Goal: Transaction & Acquisition: Book appointment/travel/reservation

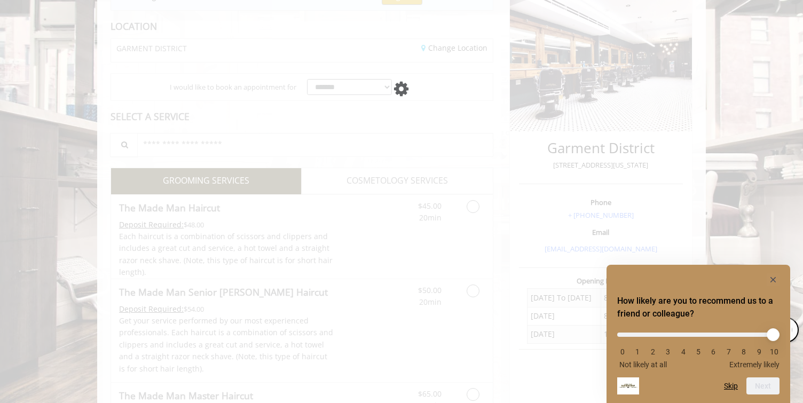
scroll to position [139, 0]
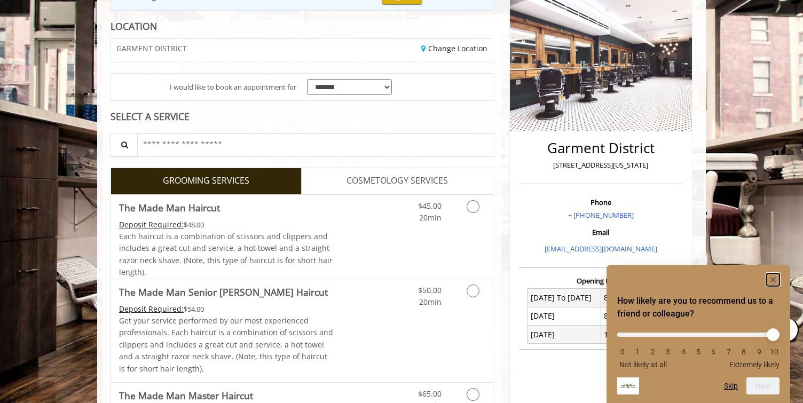
click at [771, 277] on icon "Hide survey" at bounding box center [773, 279] width 5 height 5
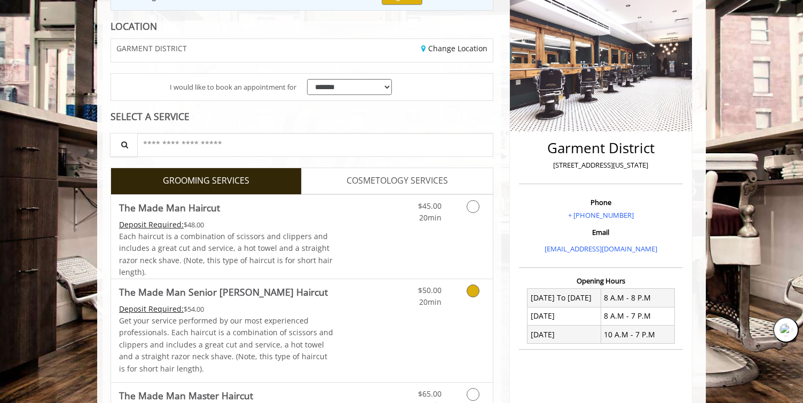
scroll to position [0, 0]
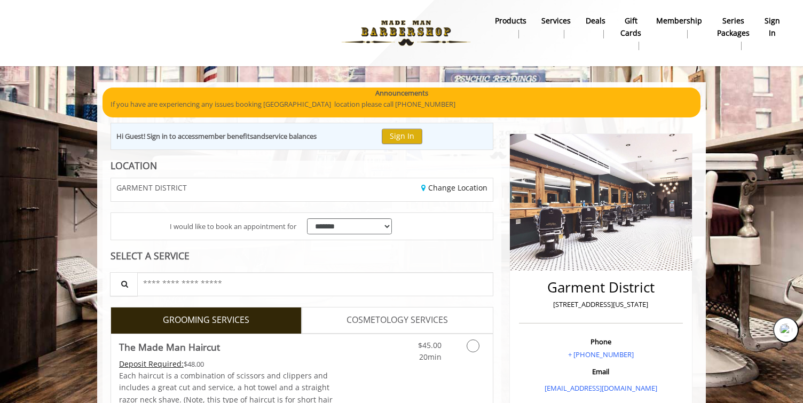
click at [776, 22] on b "sign in" at bounding box center [772, 27] width 15 height 24
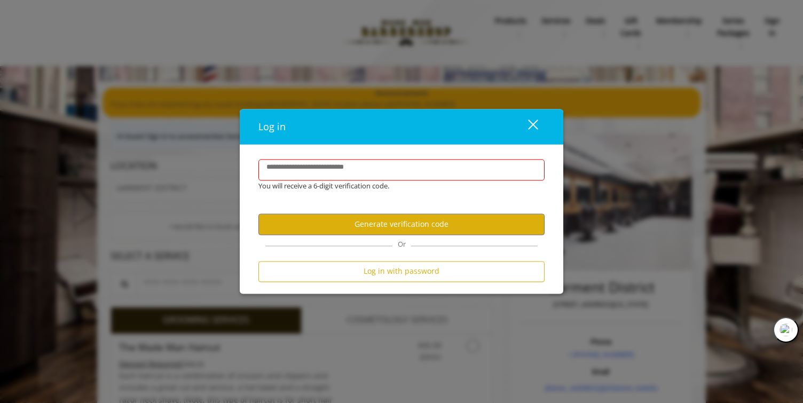
click at [532, 122] on div "close" at bounding box center [526, 127] width 21 height 16
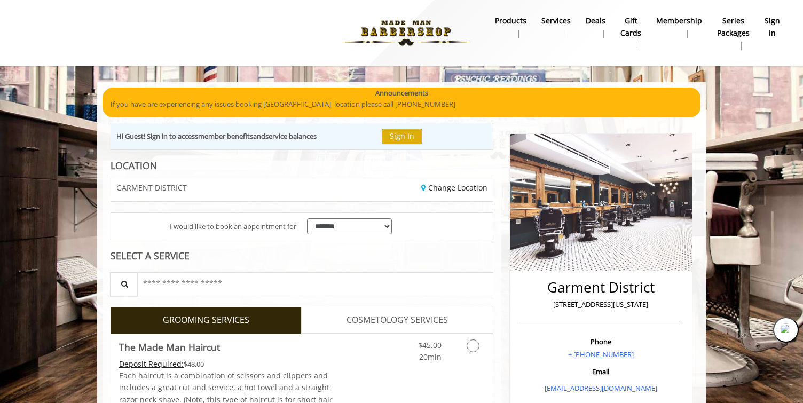
click at [768, 26] on b "sign in" at bounding box center [772, 27] width 15 height 24
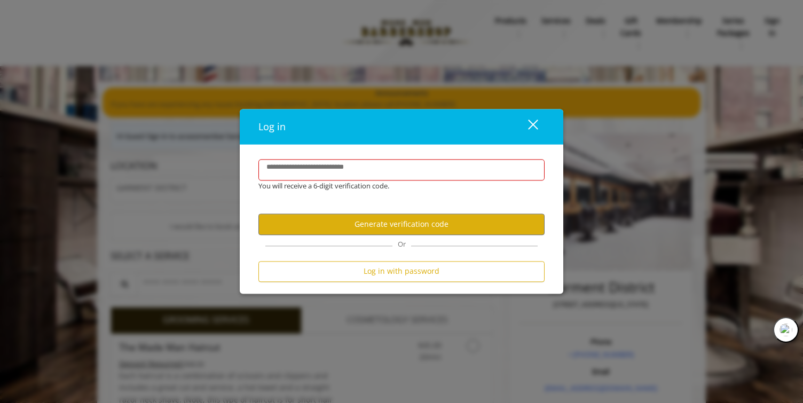
click at [532, 130] on div "close" at bounding box center [526, 127] width 21 height 16
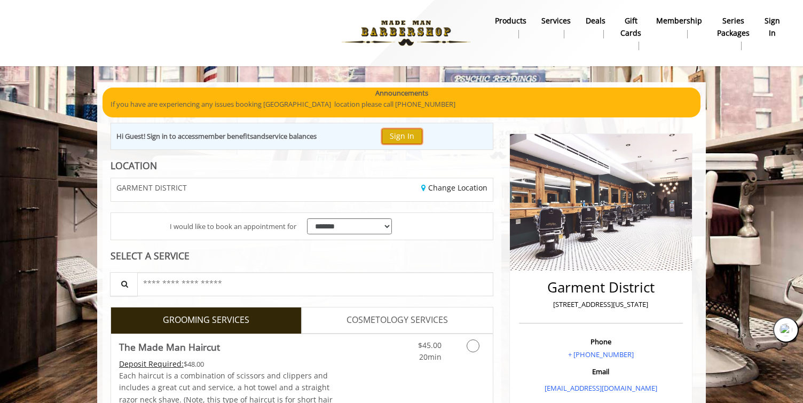
click at [409, 133] on button "Sign In" at bounding box center [402, 136] width 41 height 15
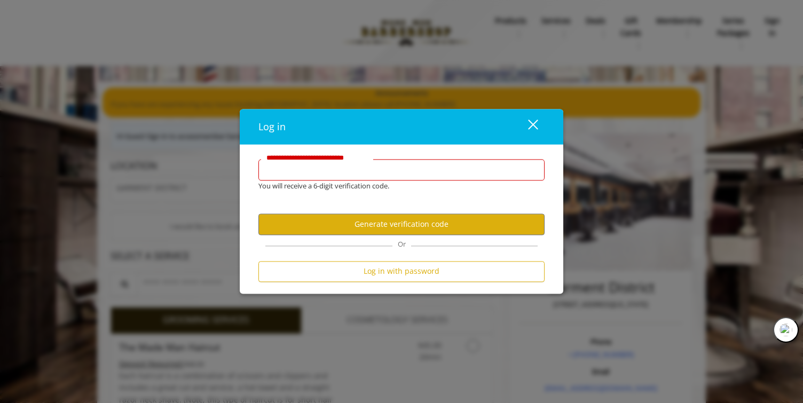
click at [381, 168] on input "**********" at bounding box center [402, 169] width 286 height 21
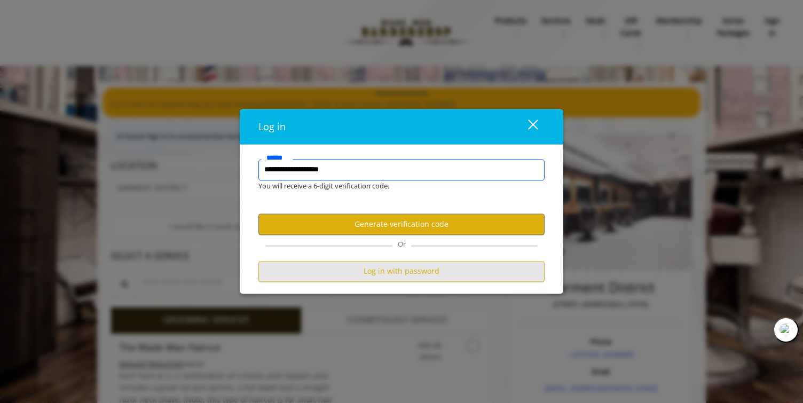
type input "**********"
click at [392, 274] on button "Log in with password" at bounding box center [402, 271] width 286 height 21
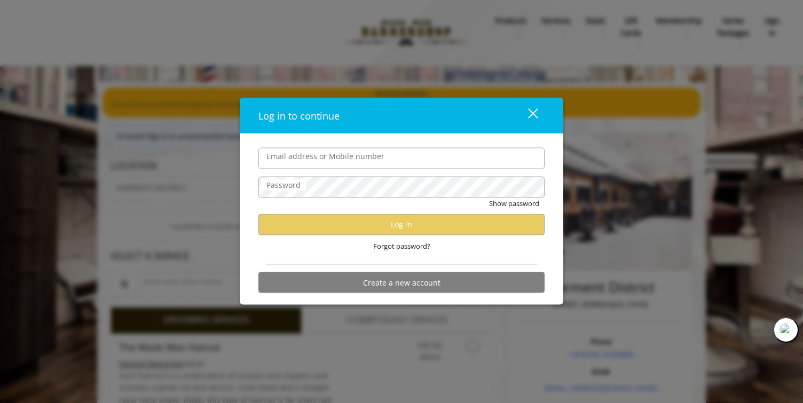
type input "**********"
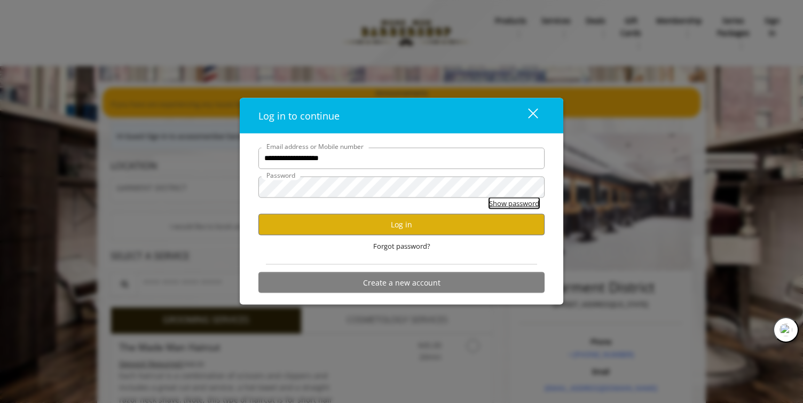
click at [498, 200] on button "Show password" at bounding box center [514, 203] width 50 height 11
click at [392, 228] on button "Log in" at bounding box center [402, 224] width 286 height 21
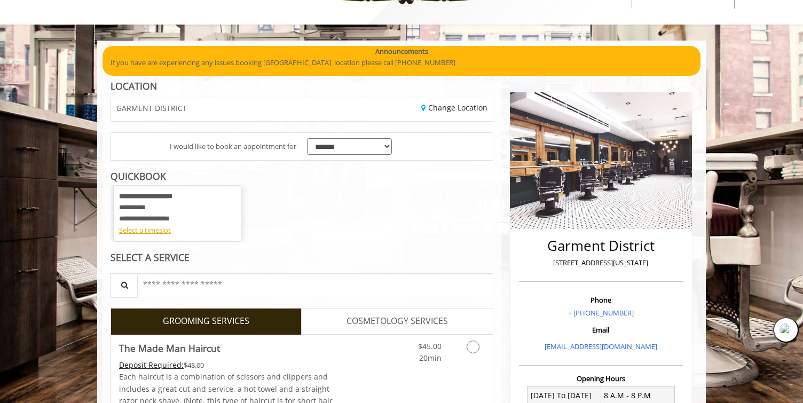
scroll to position [43, 0]
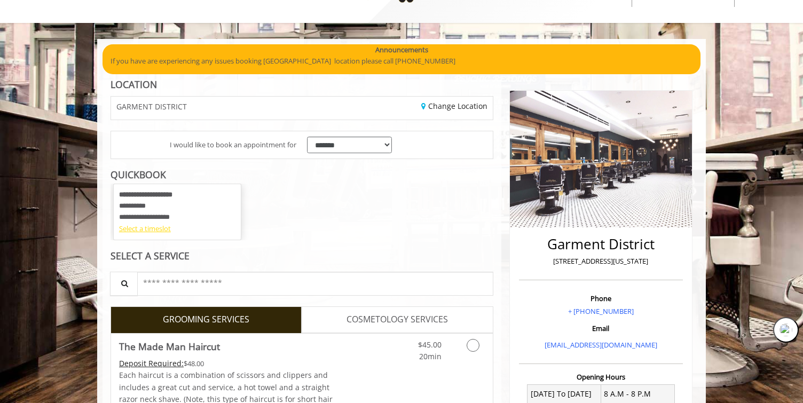
click at [148, 229] on div "Select a timeslot" at bounding box center [177, 228] width 116 height 11
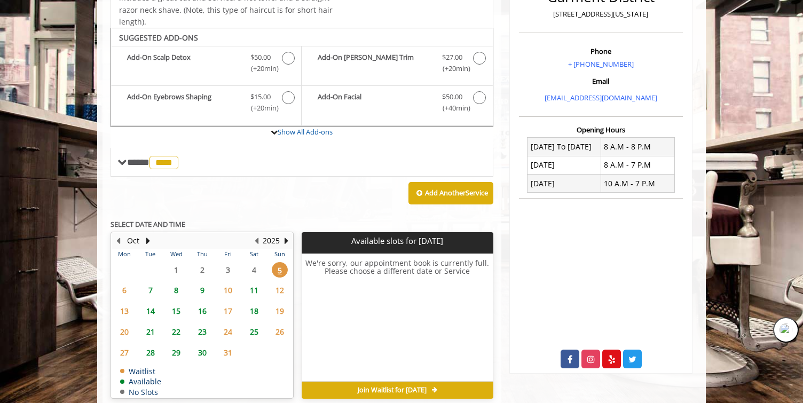
scroll to position [317, 0]
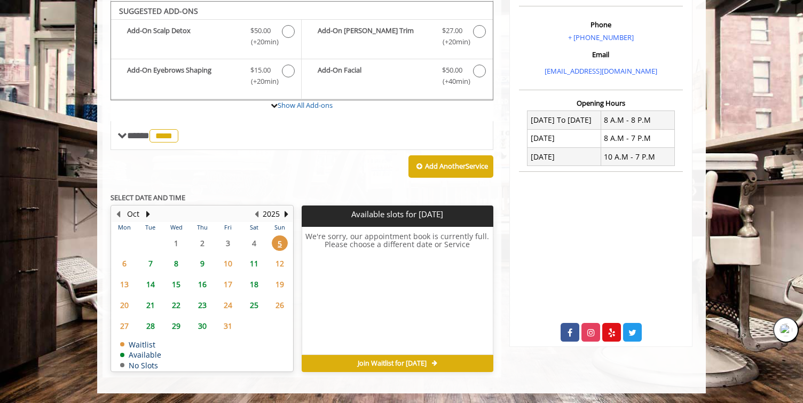
click at [173, 261] on span "8" at bounding box center [176, 263] width 16 height 15
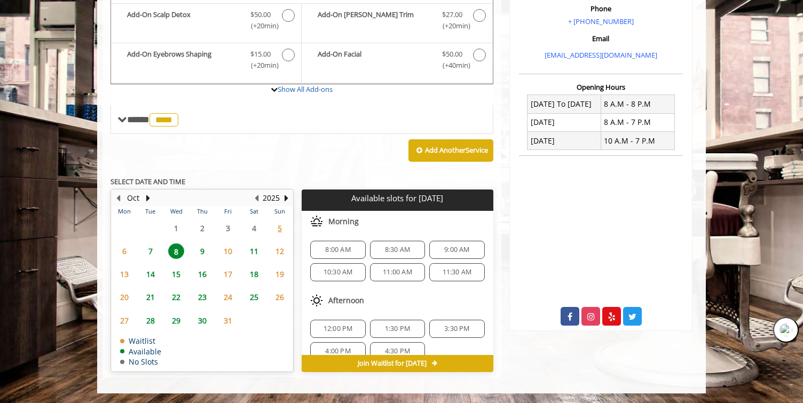
scroll to position [71, 0]
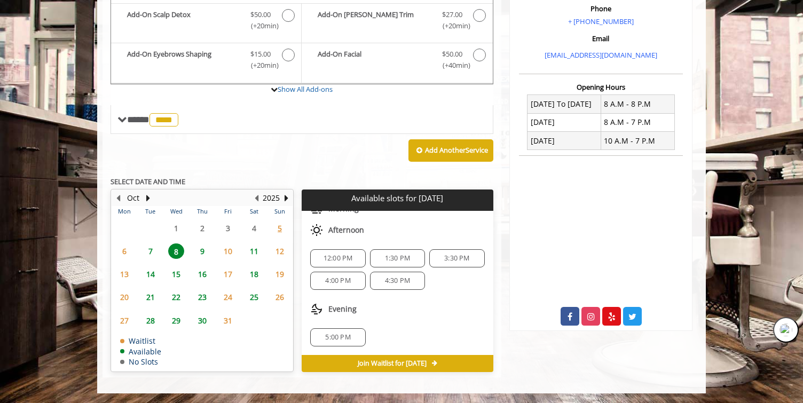
click at [202, 249] on span "9" at bounding box center [202, 251] width 16 height 15
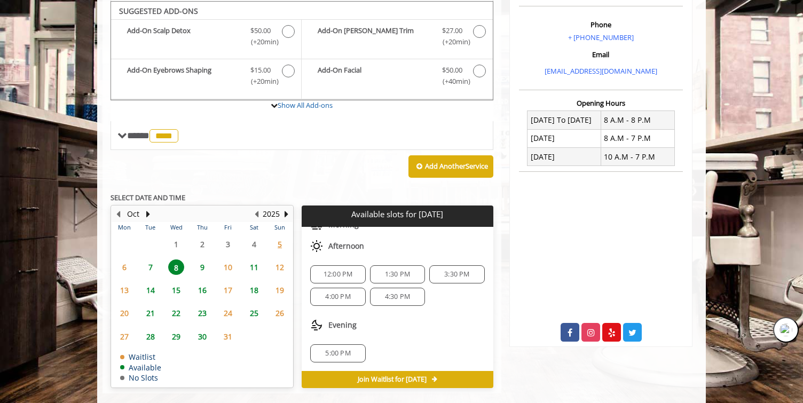
scroll to position [0, 0]
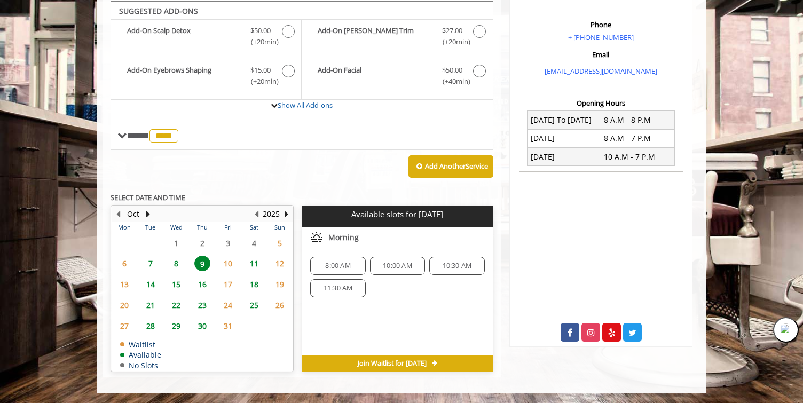
click at [228, 264] on span "10" at bounding box center [228, 263] width 16 height 15
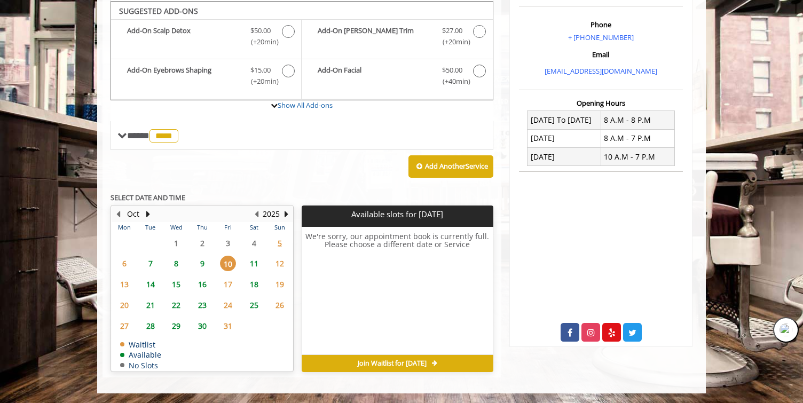
click at [202, 265] on span "9" at bounding box center [202, 263] width 16 height 15
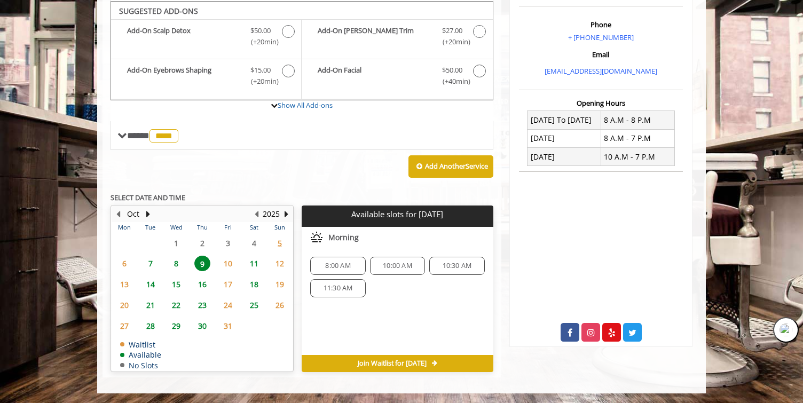
click at [175, 262] on span "8" at bounding box center [176, 263] width 16 height 15
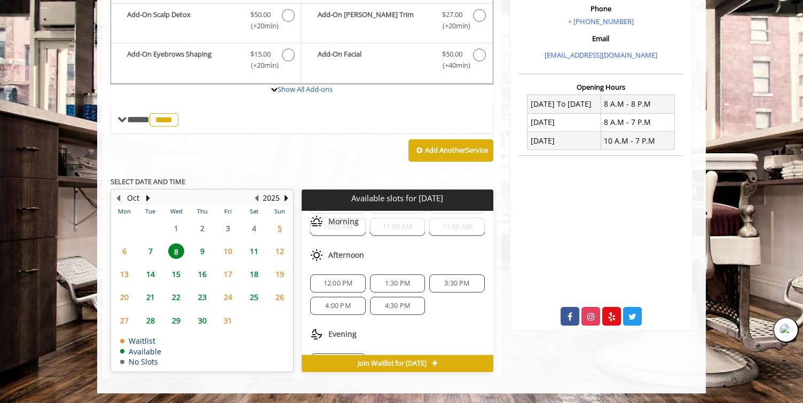
scroll to position [71, 0]
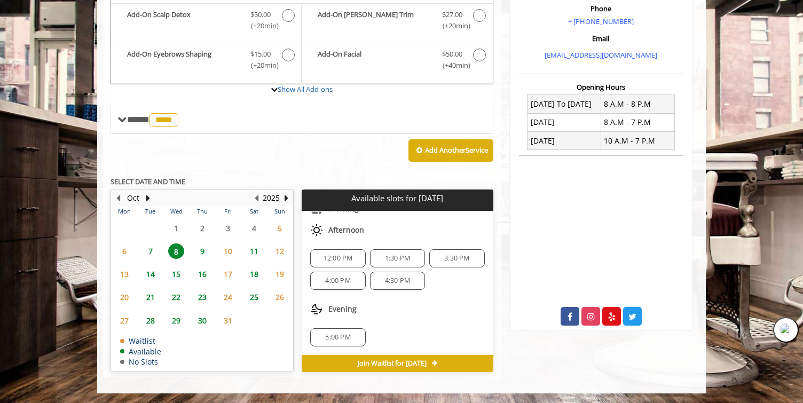
click at [201, 249] on span "9" at bounding box center [202, 251] width 16 height 15
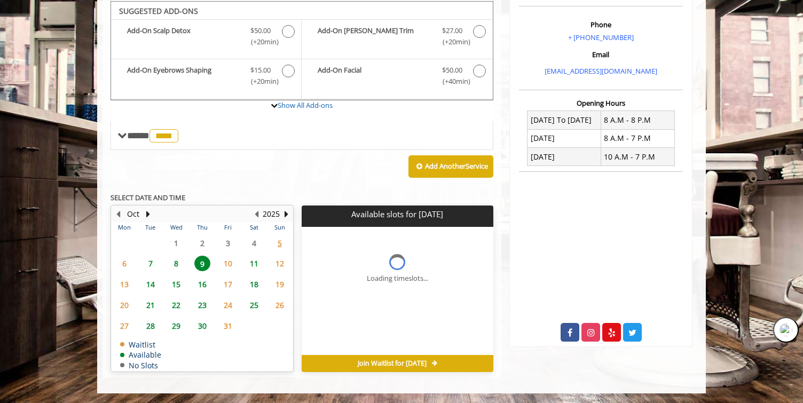
scroll to position [0, 0]
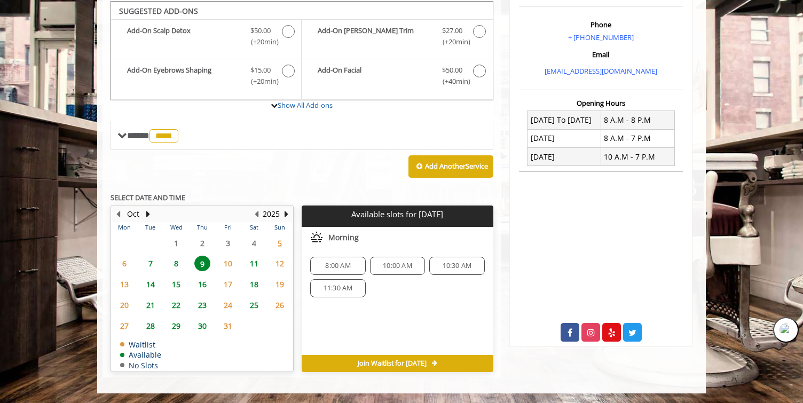
click at [341, 263] on span "8:00 AM" at bounding box center [337, 266] width 25 height 9
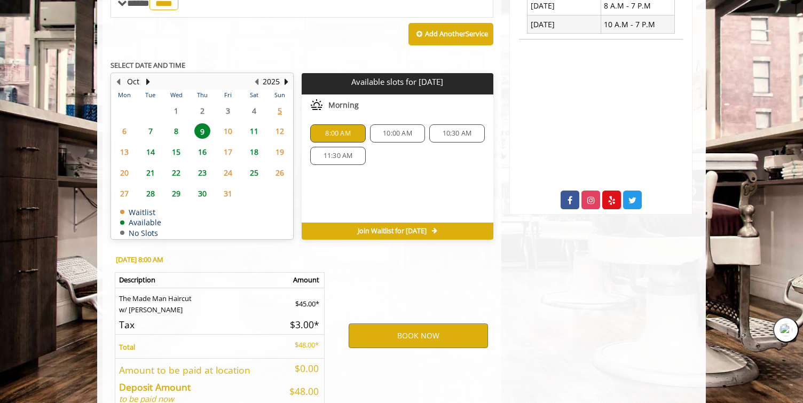
scroll to position [511, 0]
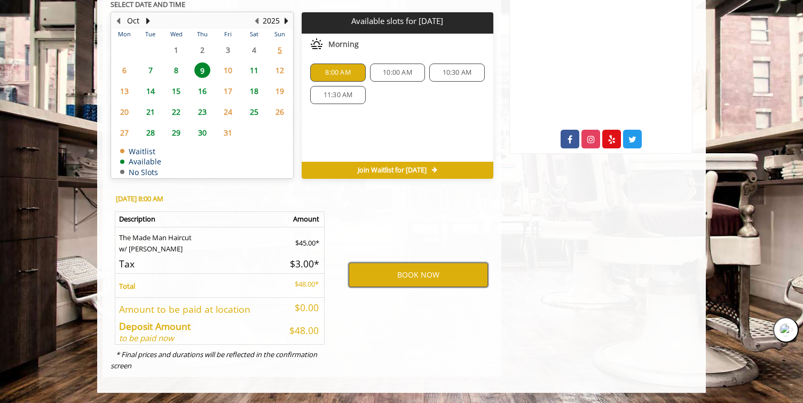
click at [411, 272] on button "BOOK NOW" at bounding box center [418, 275] width 139 height 25
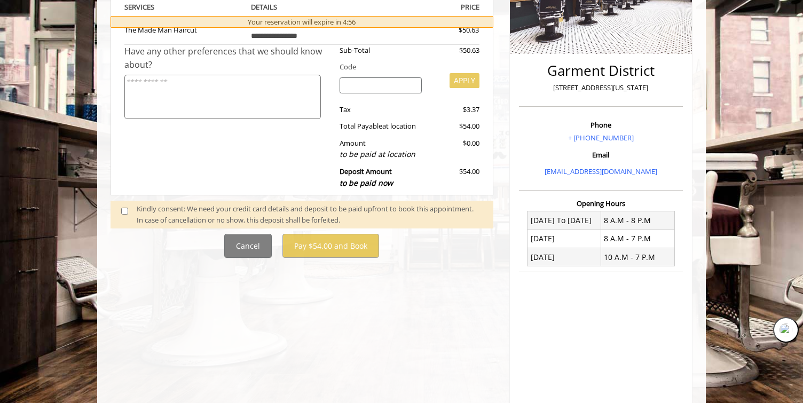
scroll to position [231, 0]
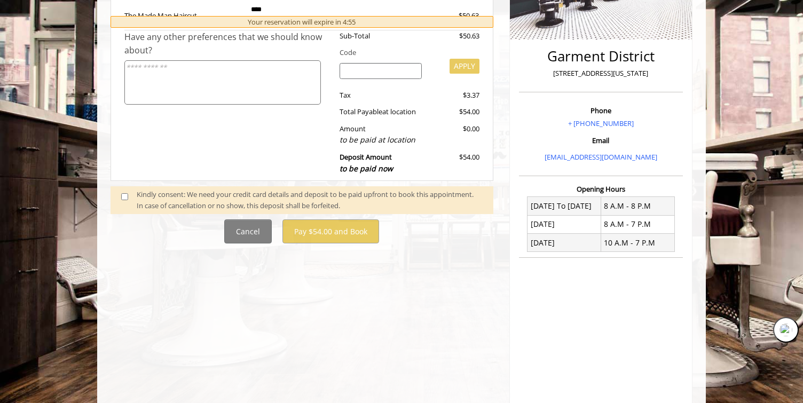
click at [186, 190] on div "Kindly consent: We need your credit card details and deposit to be paid upfront…" at bounding box center [310, 200] width 346 height 22
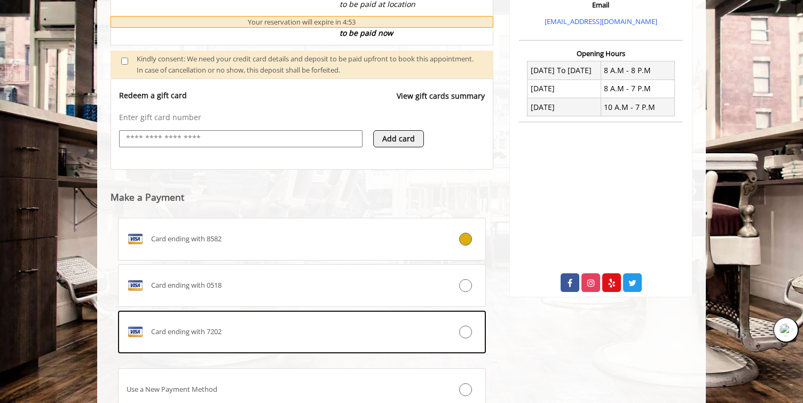
scroll to position [452, 0]
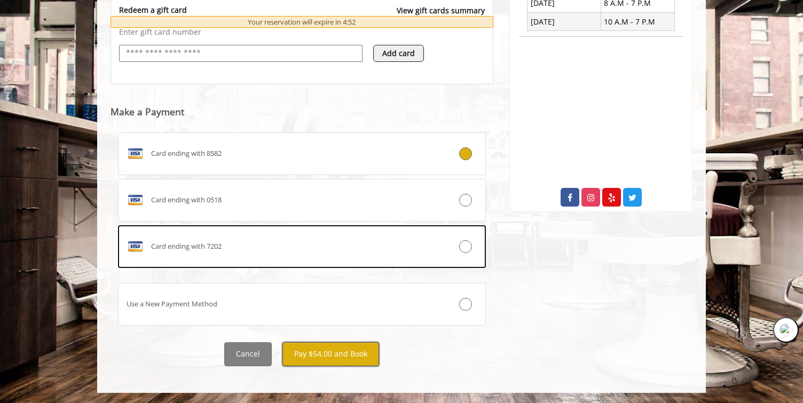
click at [317, 358] on button "Pay $54.00 and Book" at bounding box center [331, 354] width 97 height 24
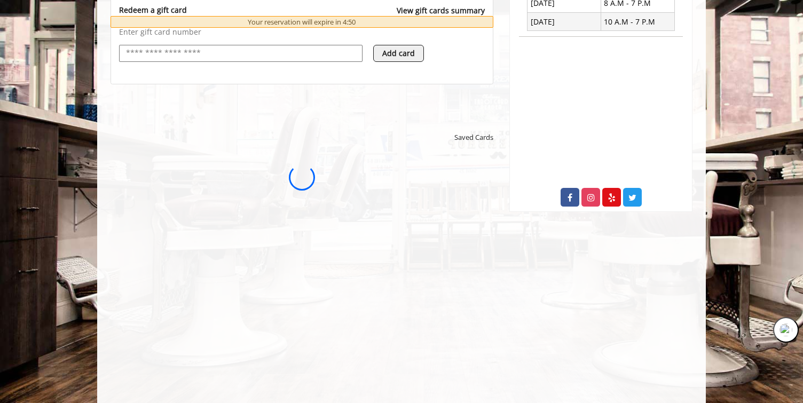
scroll to position [0, 0]
